Goal: Task Accomplishment & Management: Use online tool/utility

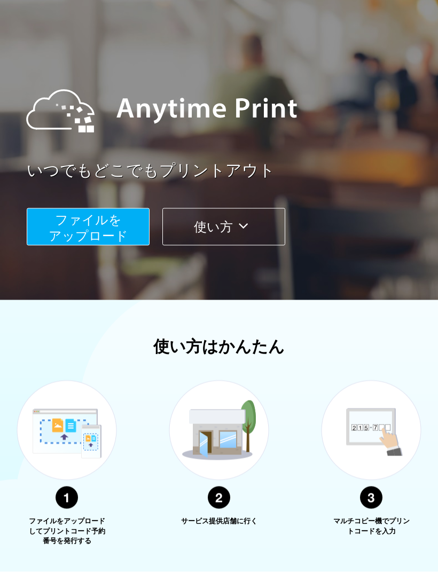
scroll to position [49, 0]
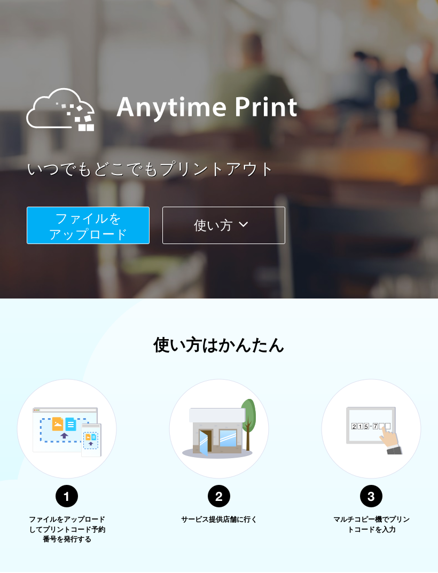
click at [107, 222] on span "ファイルを ​​アップロード" at bounding box center [89, 226] width 80 height 30
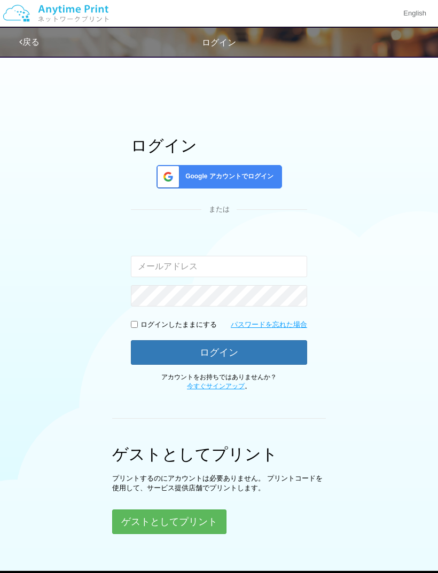
click at [192, 524] on button "ゲストとしてプリント" at bounding box center [169, 521] width 114 height 25
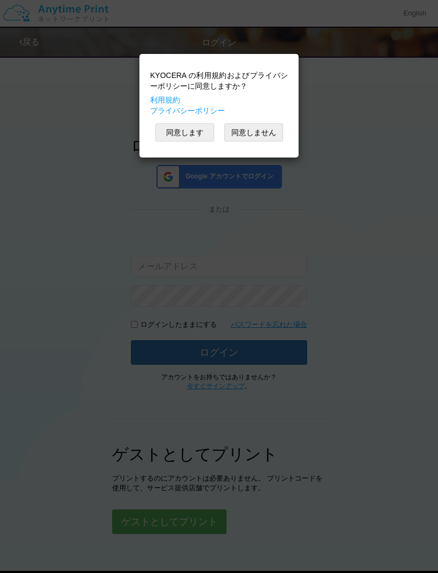
click at [260, 131] on button "同意しません" at bounding box center [253, 132] width 59 height 18
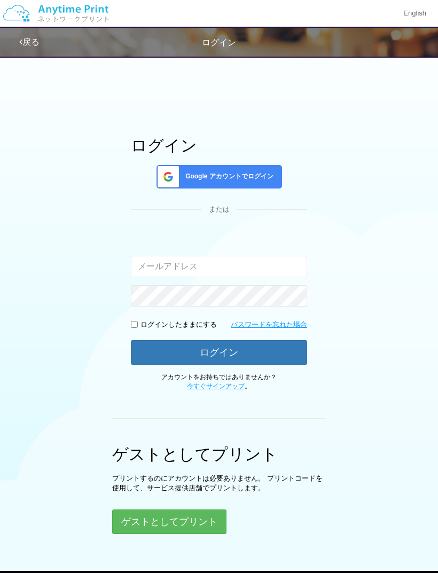
click at [182, 516] on button "ゲストとしてプリント" at bounding box center [169, 521] width 114 height 25
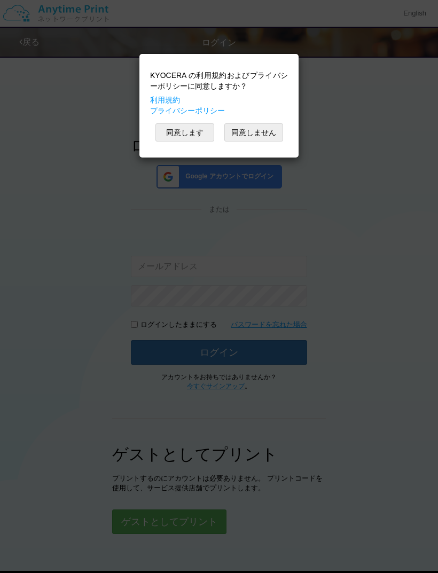
click at [184, 135] on button "同意します" at bounding box center [184, 132] width 59 height 18
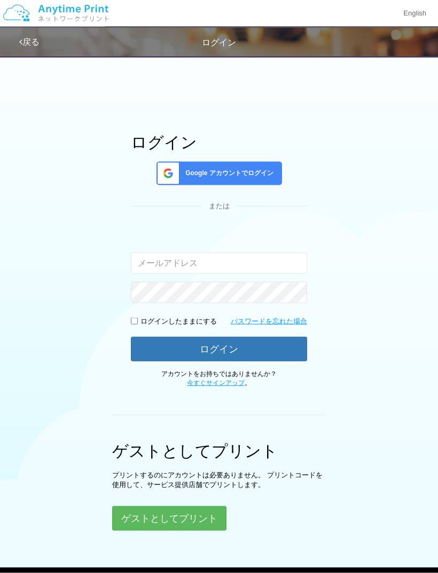
scroll to position [4, 0]
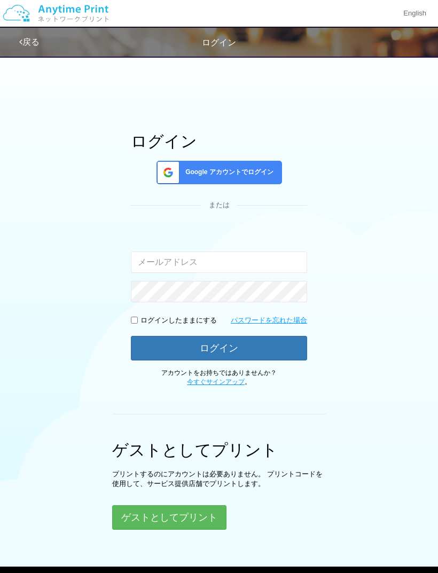
click at [139, 519] on button "ゲストとしてプリント" at bounding box center [169, 517] width 114 height 25
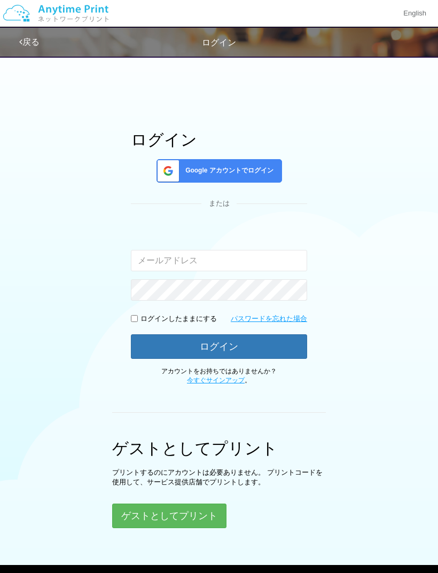
scroll to position [4, 0]
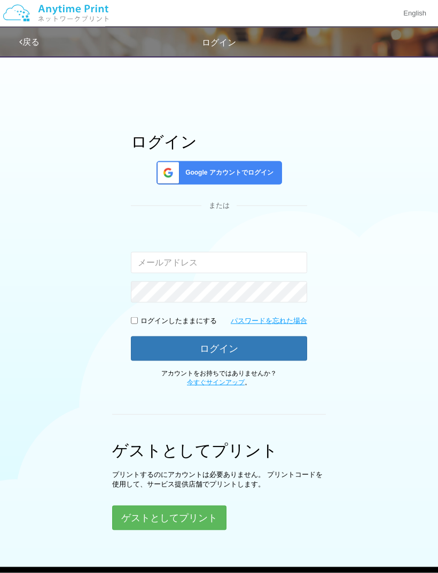
click at [194, 518] on button "ゲストとしてプリント" at bounding box center [169, 518] width 114 height 25
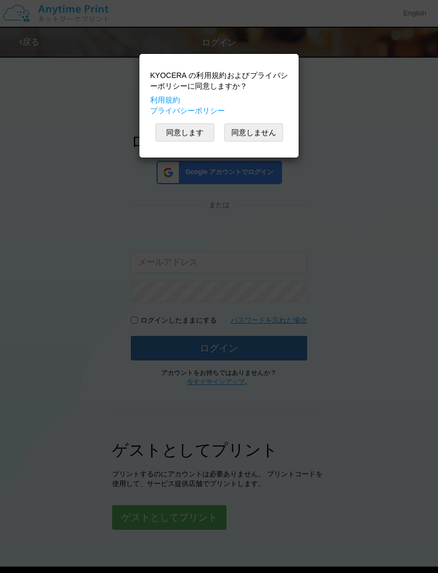
click at [195, 514] on div "KYOCERA の利用規約およびプライバシーポリシーに同意しますか？ 利用規約 プライバシーポリシー 同意します 同意しません" at bounding box center [219, 286] width 438 height 573
click at [179, 140] on button "同意します" at bounding box center [184, 132] width 59 height 18
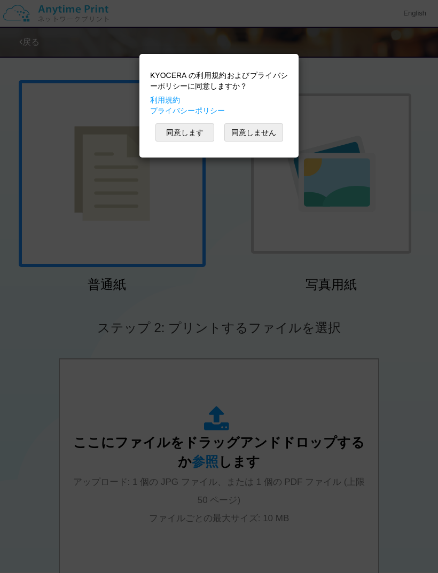
scroll to position [46, 0]
click at [187, 129] on button "同意します" at bounding box center [184, 132] width 59 height 18
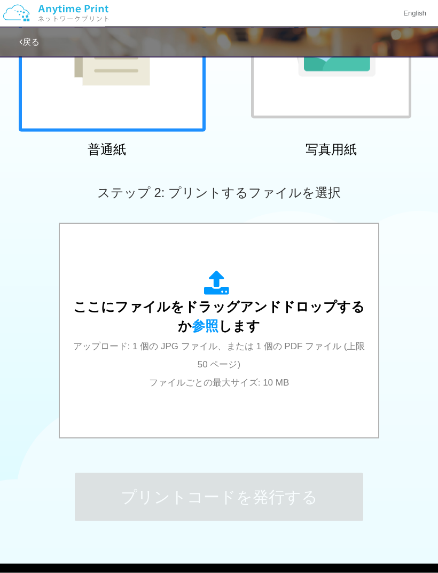
scroll to position [183, 0]
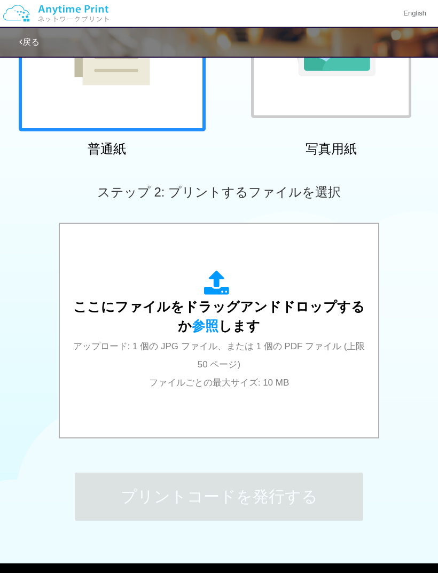
click at [309, 346] on span "アップロード: 1 個の JPG ファイル、または 1 個の PDF ファイル (上限 50 ページ) ファイルごとの最大サイズ: 10 MB" at bounding box center [219, 364] width 292 height 47
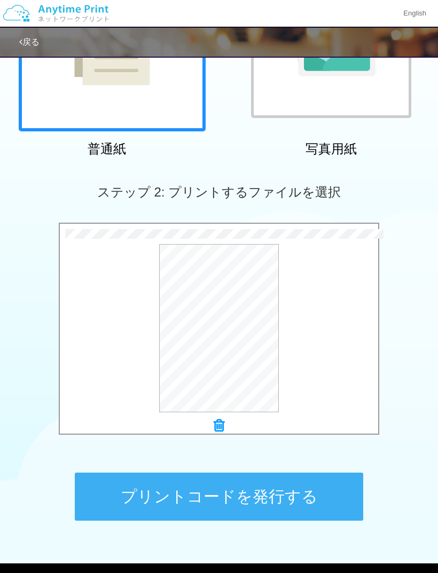
click at [264, 499] on button "プリントコードを発行する" at bounding box center [219, 496] width 288 height 48
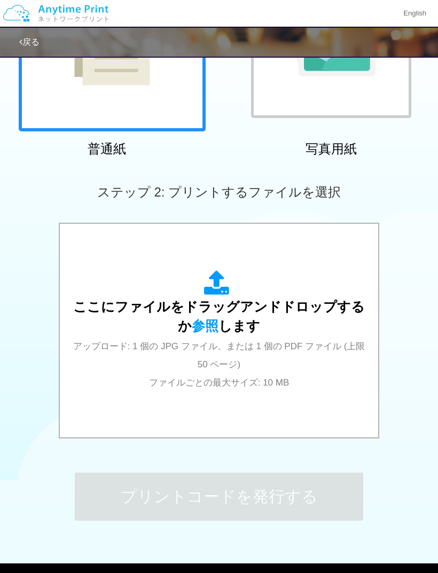
scroll to position [0, 0]
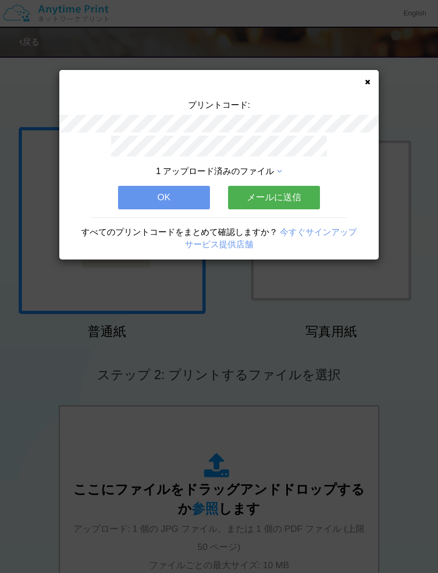
click at [184, 192] on button "OK" at bounding box center [164, 197] width 92 height 23
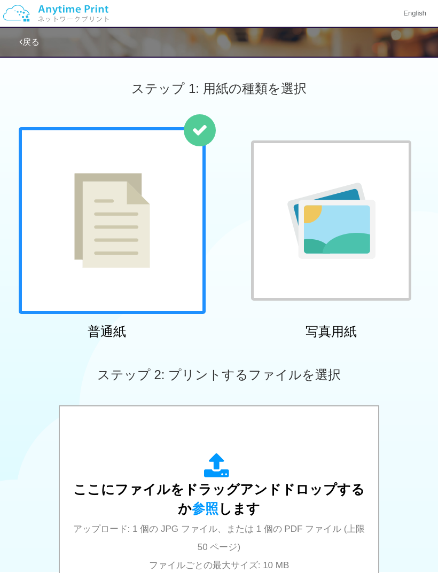
click at [48, 43] on div "戻る" at bounding box center [238, 42] width 438 height 29
click at [35, 46] on link "戻る" at bounding box center [29, 41] width 20 height 9
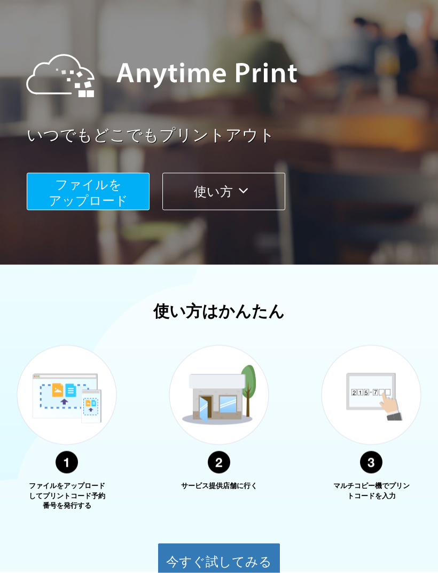
click at [114, 186] on span "ファイルを ​​アップロード" at bounding box center [89, 192] width 80 height 30
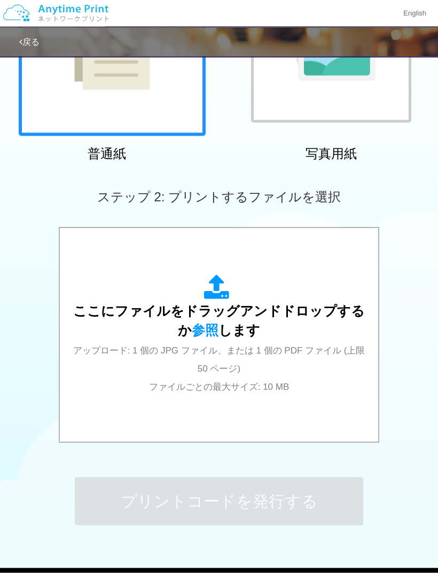
scroll to position [178, 0]
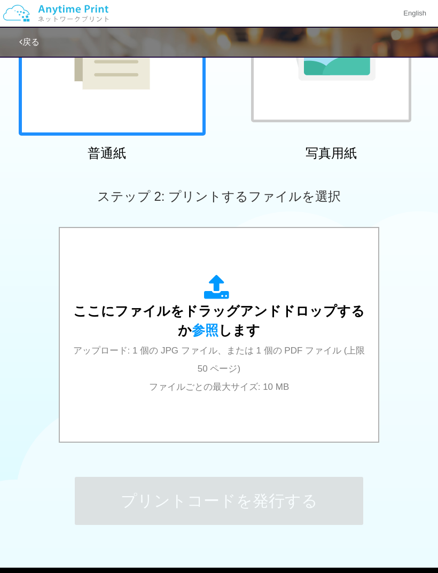
click at [261, 364] on div "ここにファイルをドラッグアンドドロップするか 参照 します アップロード: 1 個の JPG ファイル、または 1 個の PDF ファイル (上限 50 ペー…" at bounding box center [218, 334] width 297 height 121
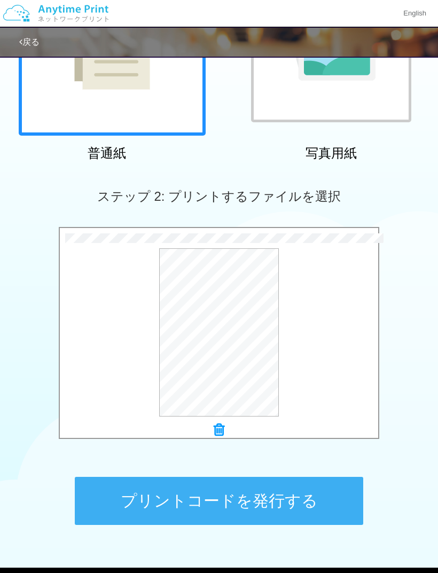
click at [293, 505] on button "プリントコードを発行する" at bounding box center [219, 501] width 288 height 48
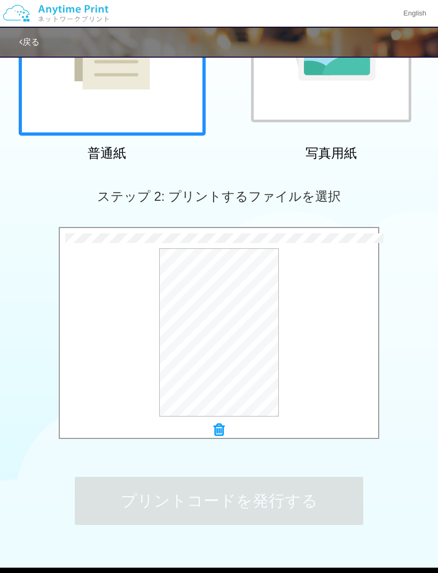
scroll to position [0, 0]
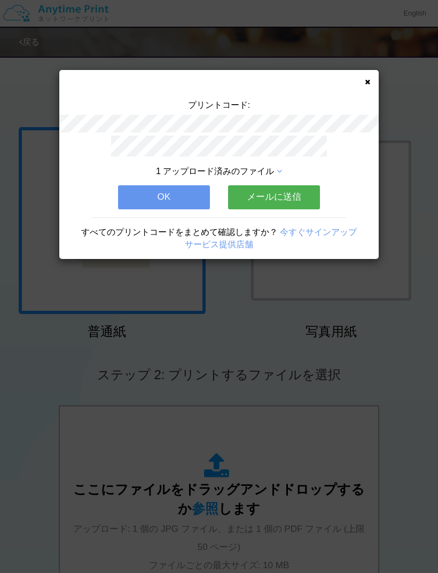
click at [362, 77] on div "プリントコード: 1 アップロード済みのファイル OK メールに送信 すべてのプリントコードをまとめて確認しますか？ 今すぐサインアップ サービス提供店舗" at bounding box center [218, 164] width 319 height 189
click at [366, 81] on icon at bounding box center [367, 81] width 5 height 7
